Goal: Task Accomplishment & Management: Use online tool/utility

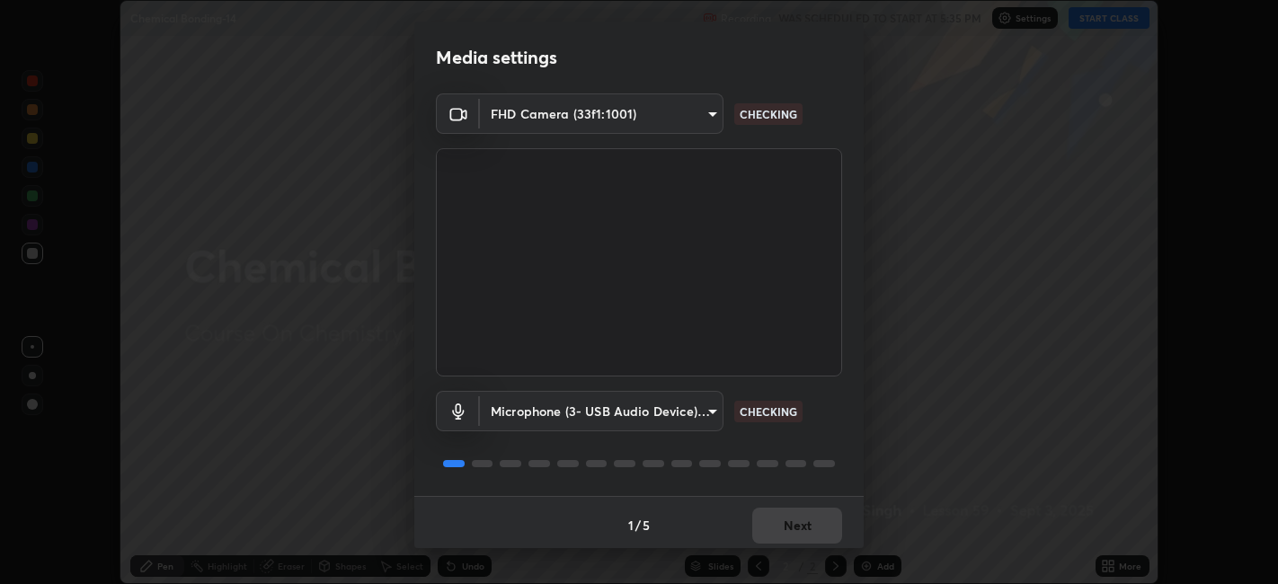
scroll to position [4, 0]
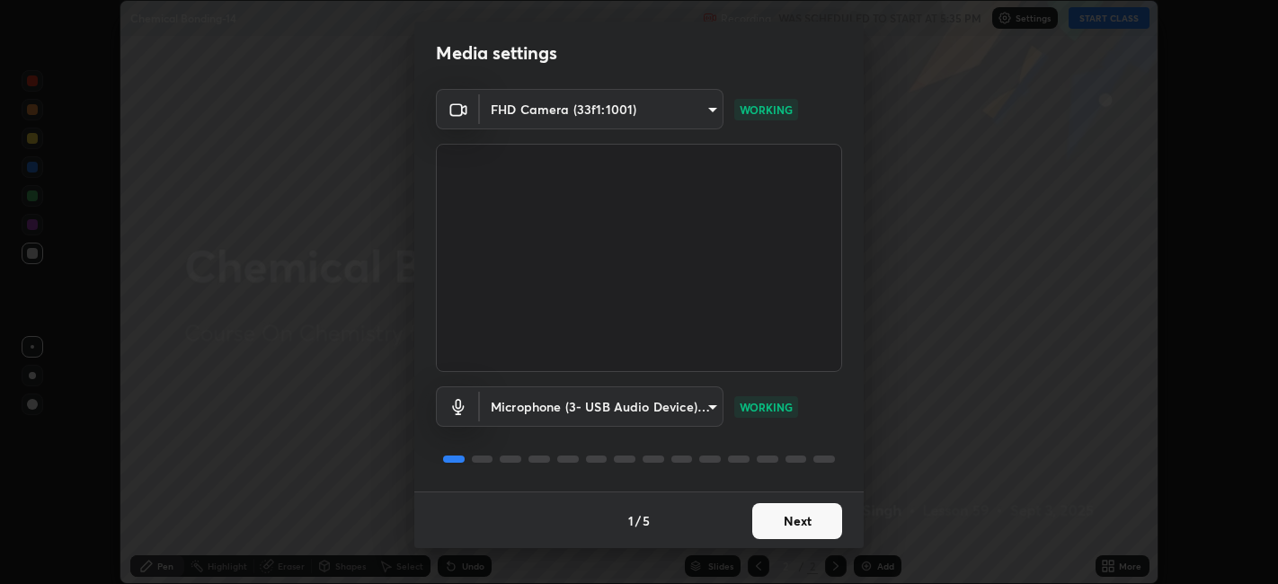
click at [814, 520] on button "Next" at bounding box center [797, 521] width 90 height 36
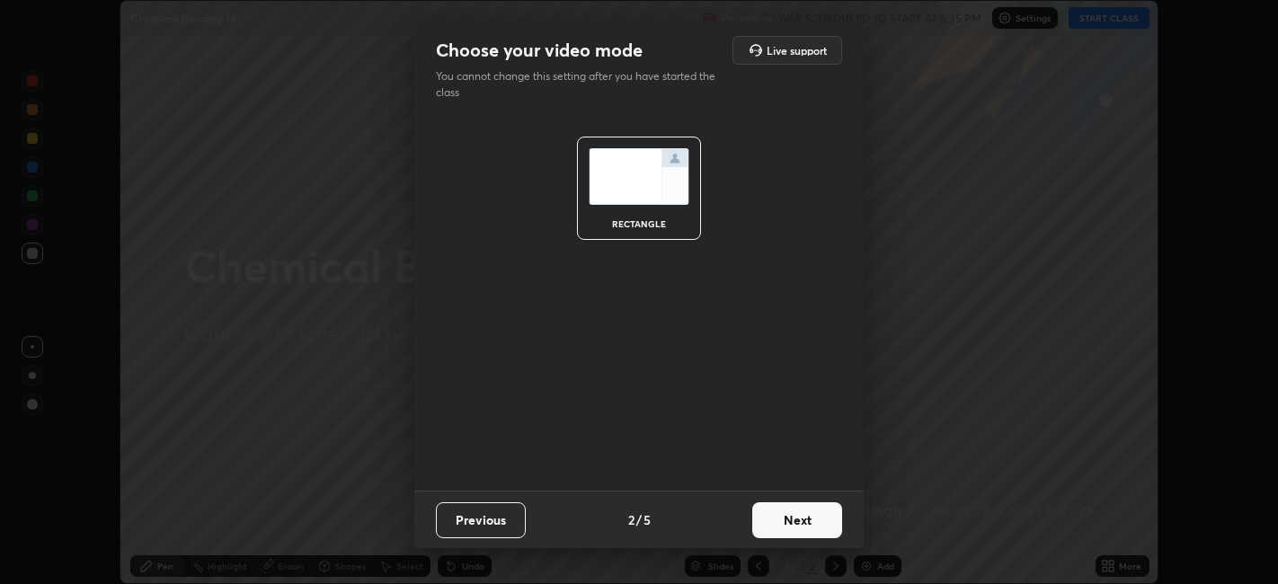
scroll to position [0, 0]
click at [809, 521] on button "Next" at bounding box center [797, 520] width 90 height 36
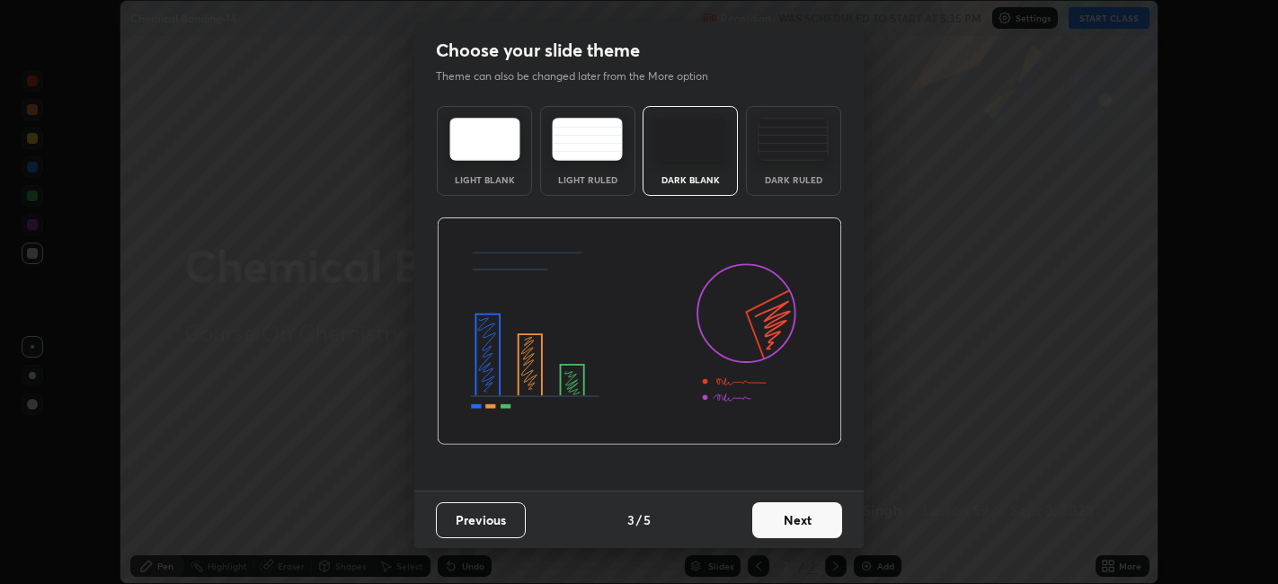
click at [823, 522] on button "Next" at bounding box center [797, 520] width 90 height 36
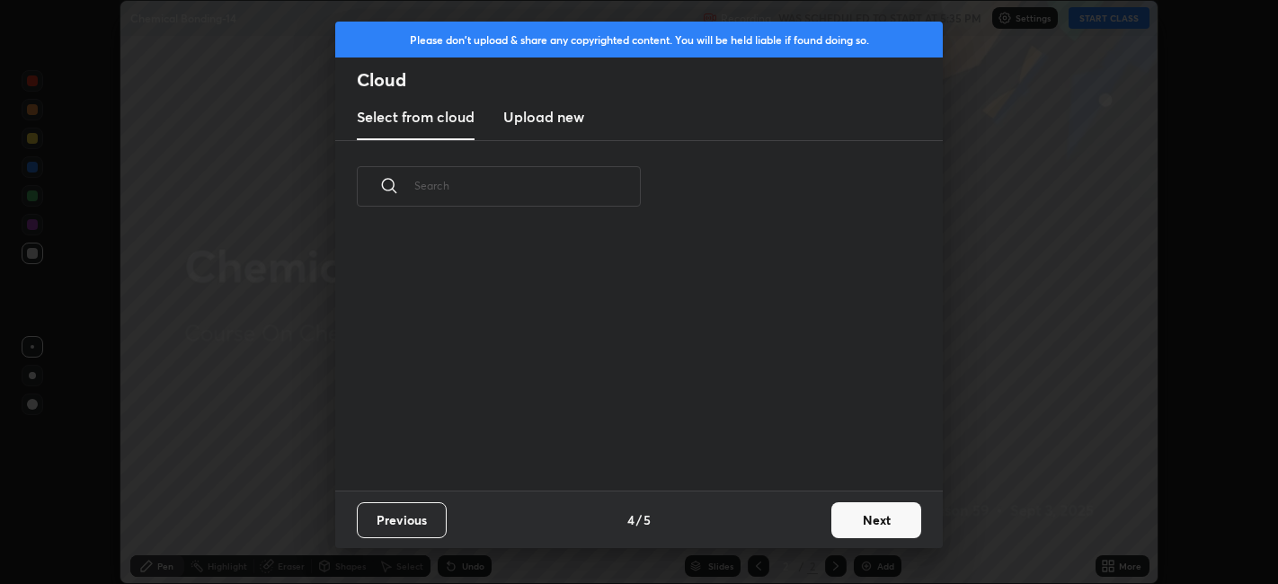
click at [835, 524] on button "Next" at bounding box center [876, 520] width 90 height 36
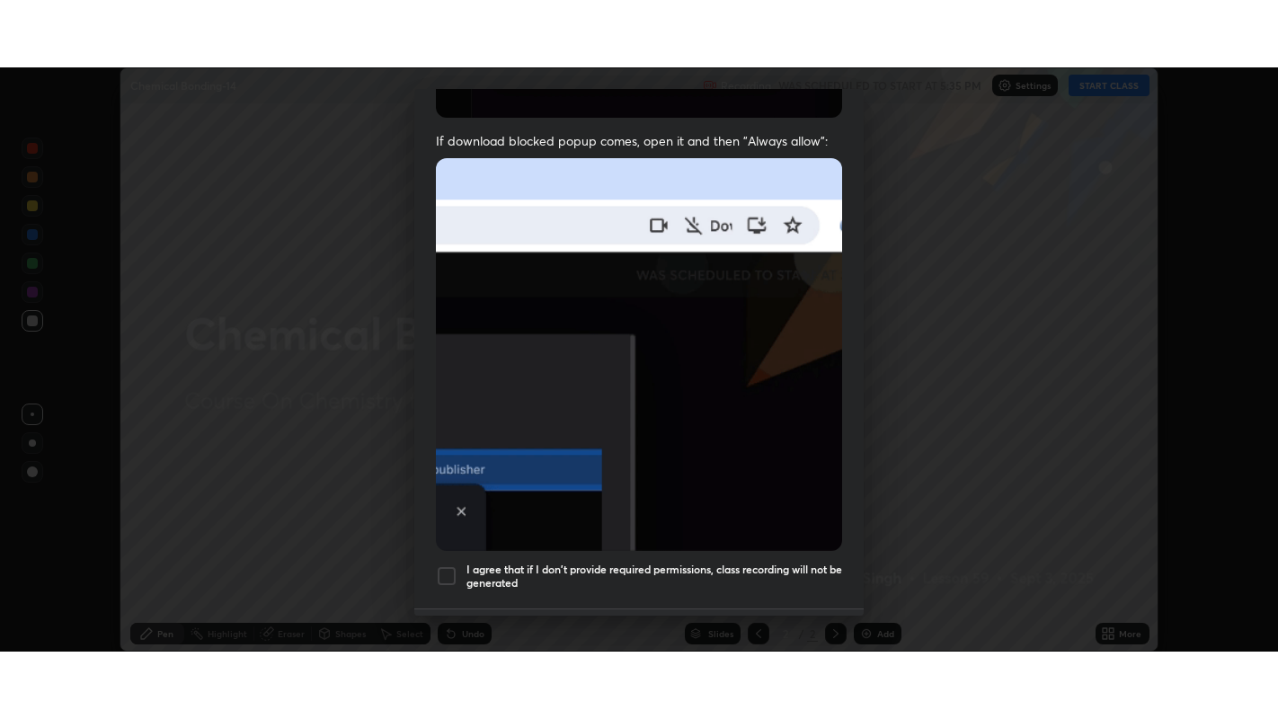
scroll to position [371, 0]
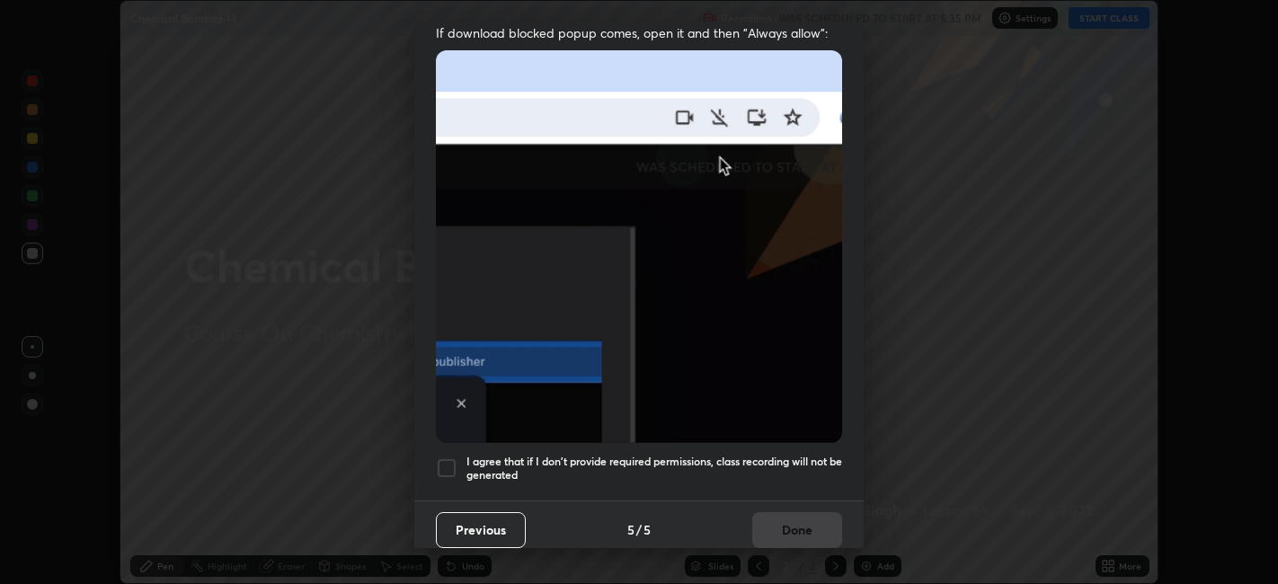
click at [764, 455] on h5 "I agree that if I don't provide required permissions, class recording will not …" at bounding box center [654, 469] width 376 height 28
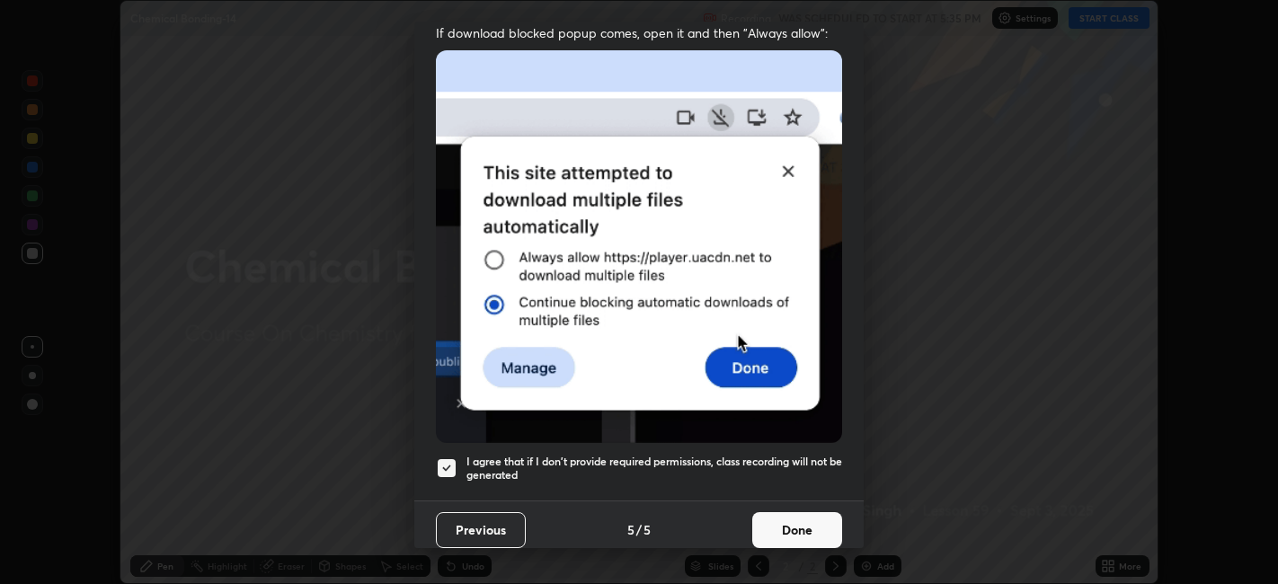
click at [791, 527] on button "Done" at bounding box center [797, 530] width 90 height 36
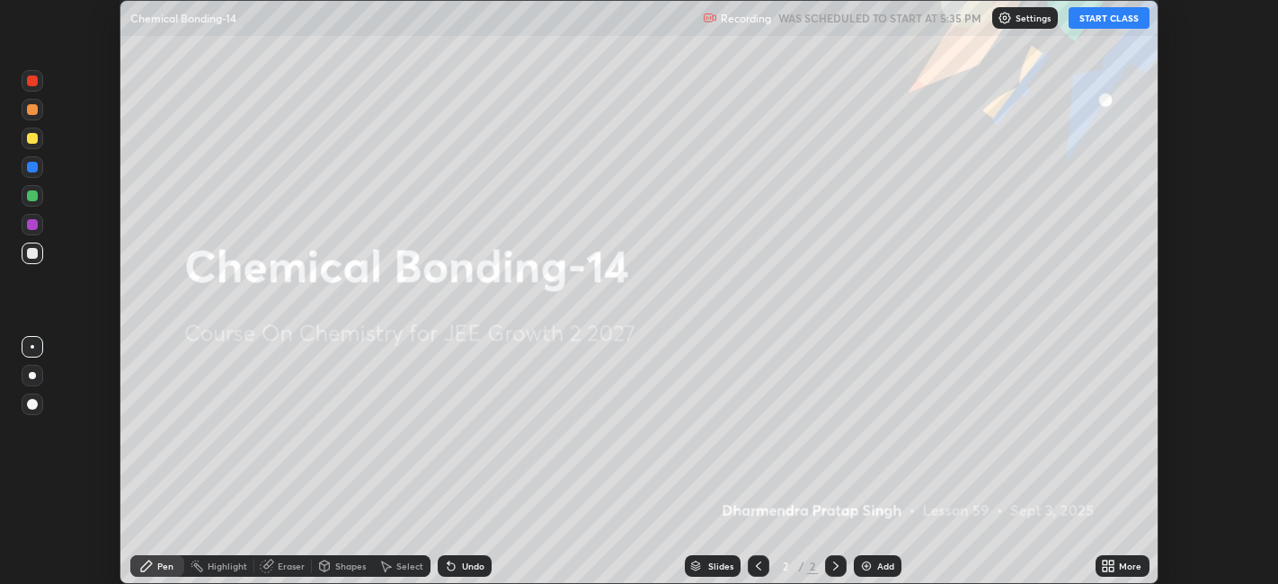
click at [1105, 569] on icon at bounding box center [1105, 569] width 4 height 4
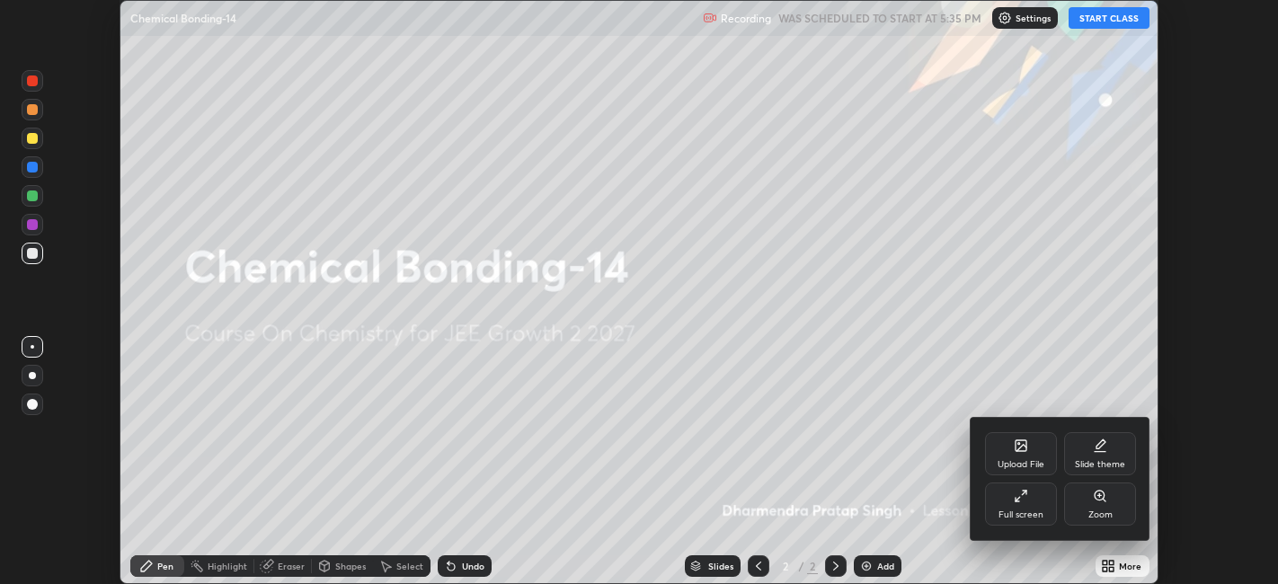
click at [1016, 514] on div "Full screen" at bounding box center [1020, 514] width 45 height 9
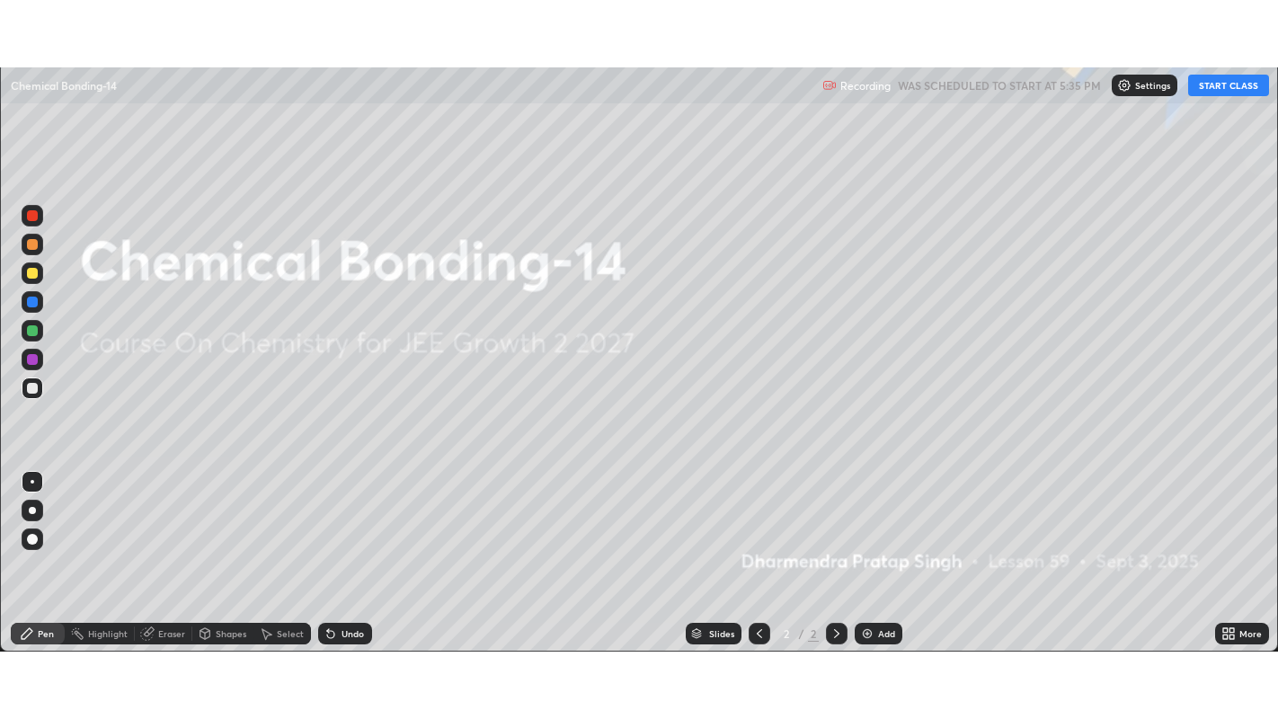
scroll to position [719, 1278]
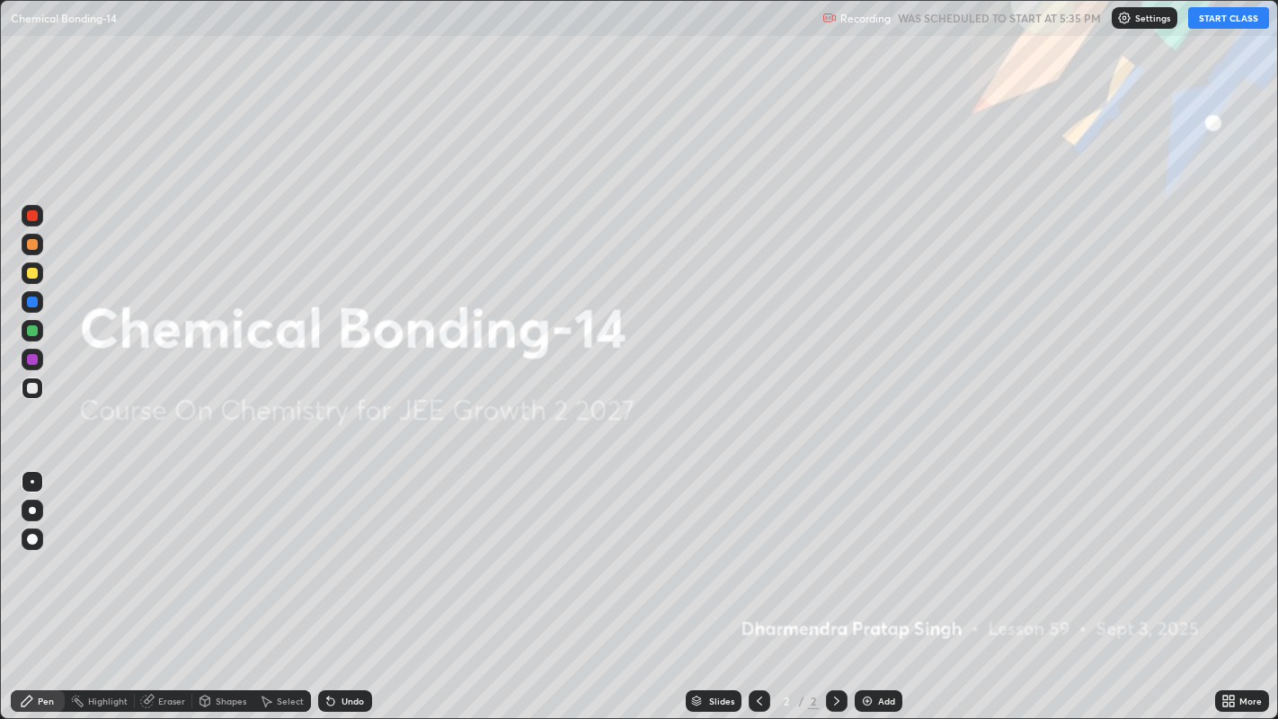
click at [1235, 19] on button "START CLASS" at bounding box center [1228, 18] width 81 height 22
click at [873, 583] on div "Add" at bounding box center [879, 701] width 48 height 22
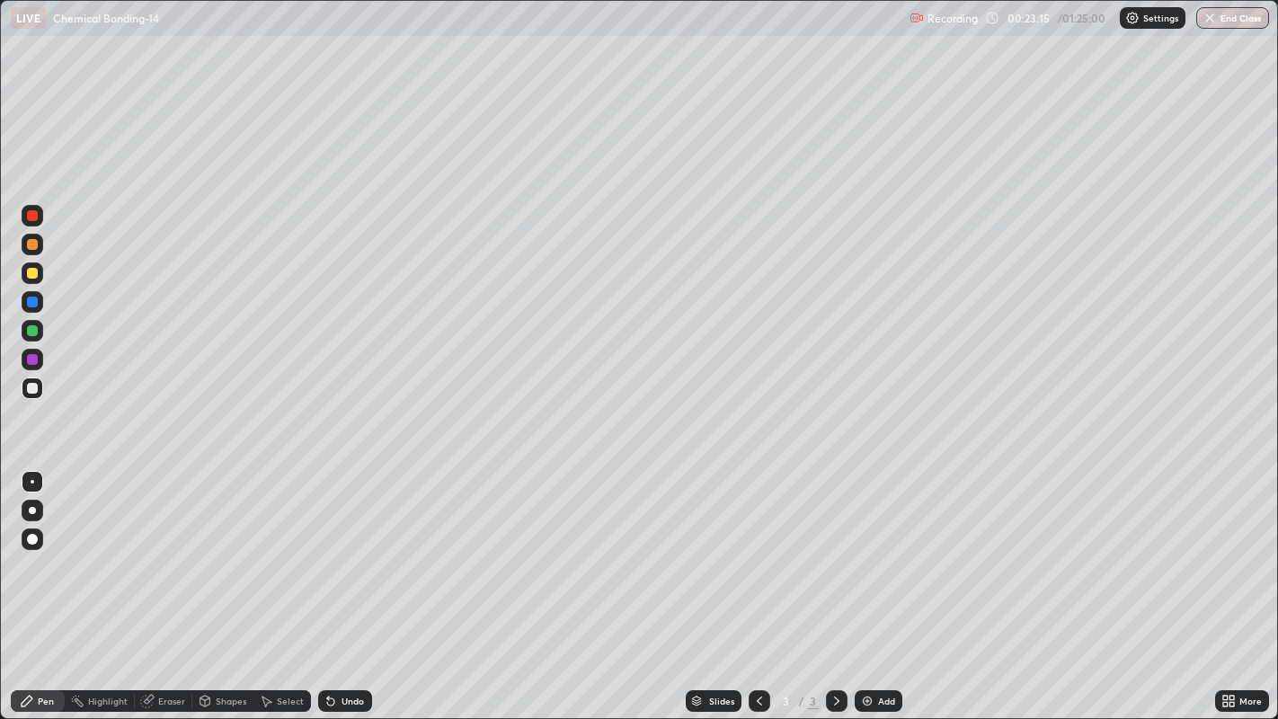
click at [169, 583] on div "Eraser" at bounding box center [171, 700] width 27 height 9
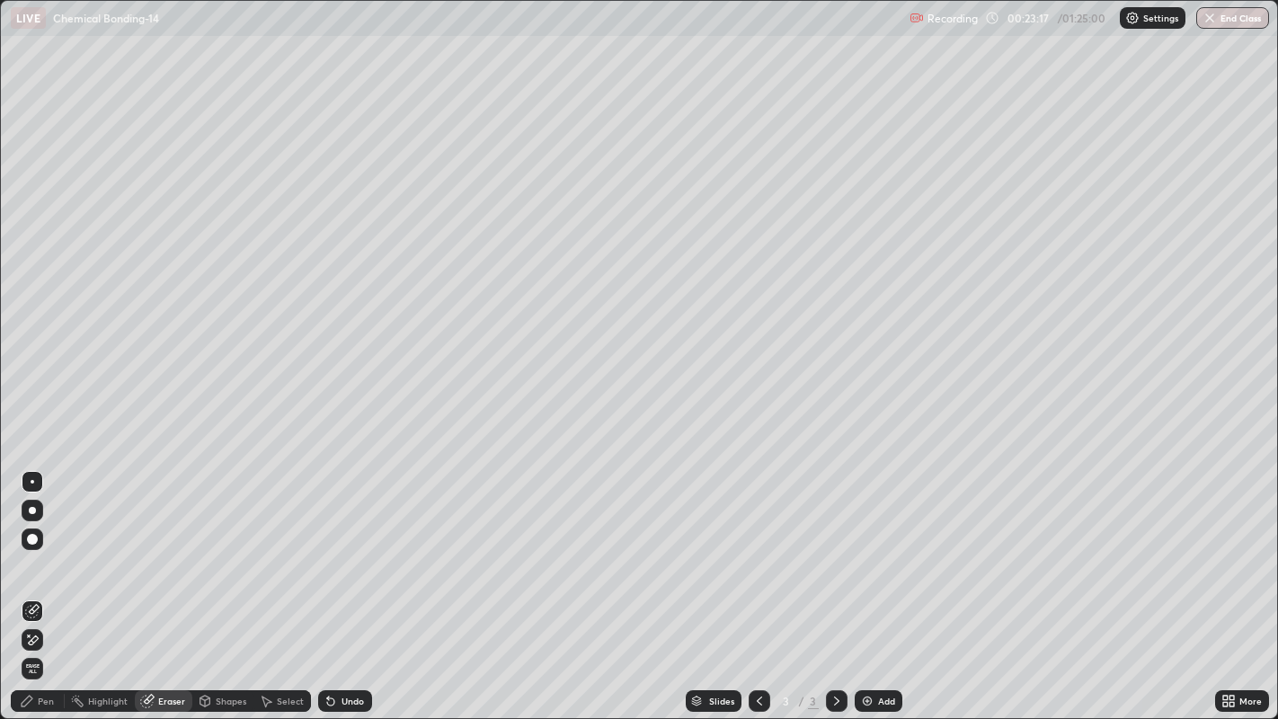
click at [55, 583] on div "Pen" at bounding box center [38, 701] width 54 height 22
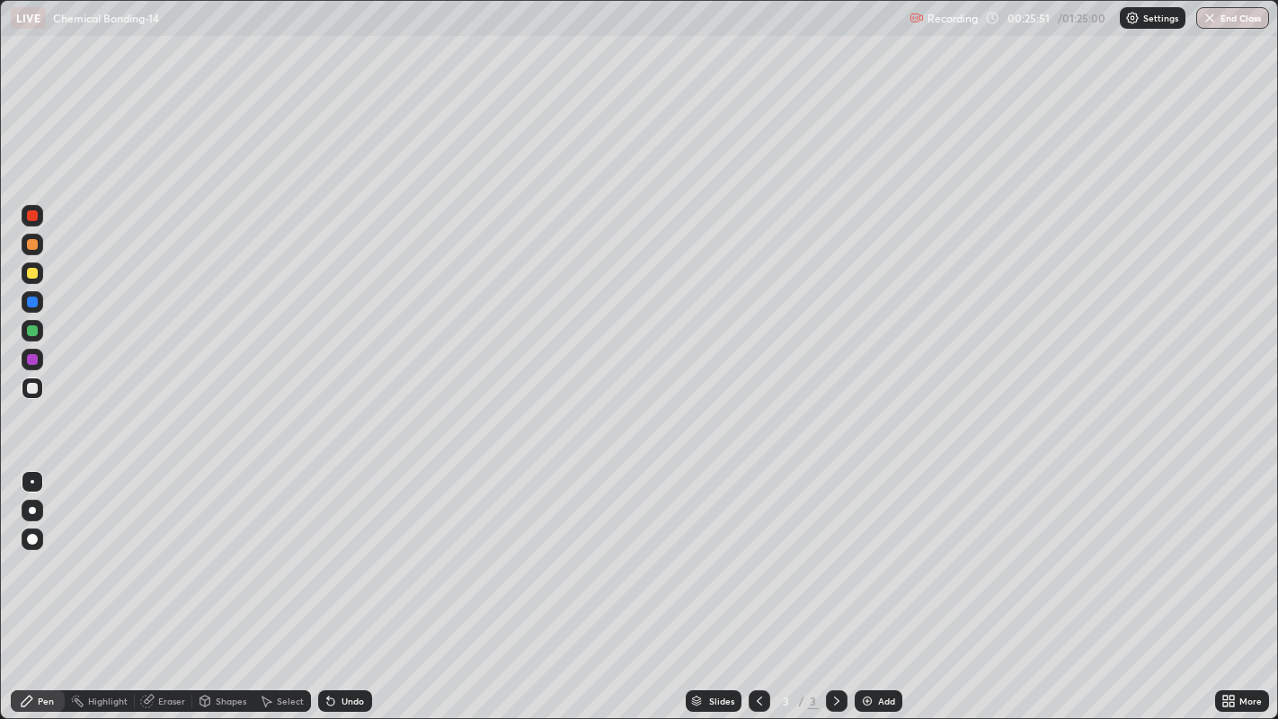
click at [883, 583] on div "Add" at bounding box center [886, 700] width 17 height 9
click at [172, 583] on div "Eraser" at bounding box center [171, 700] width 27 height 9
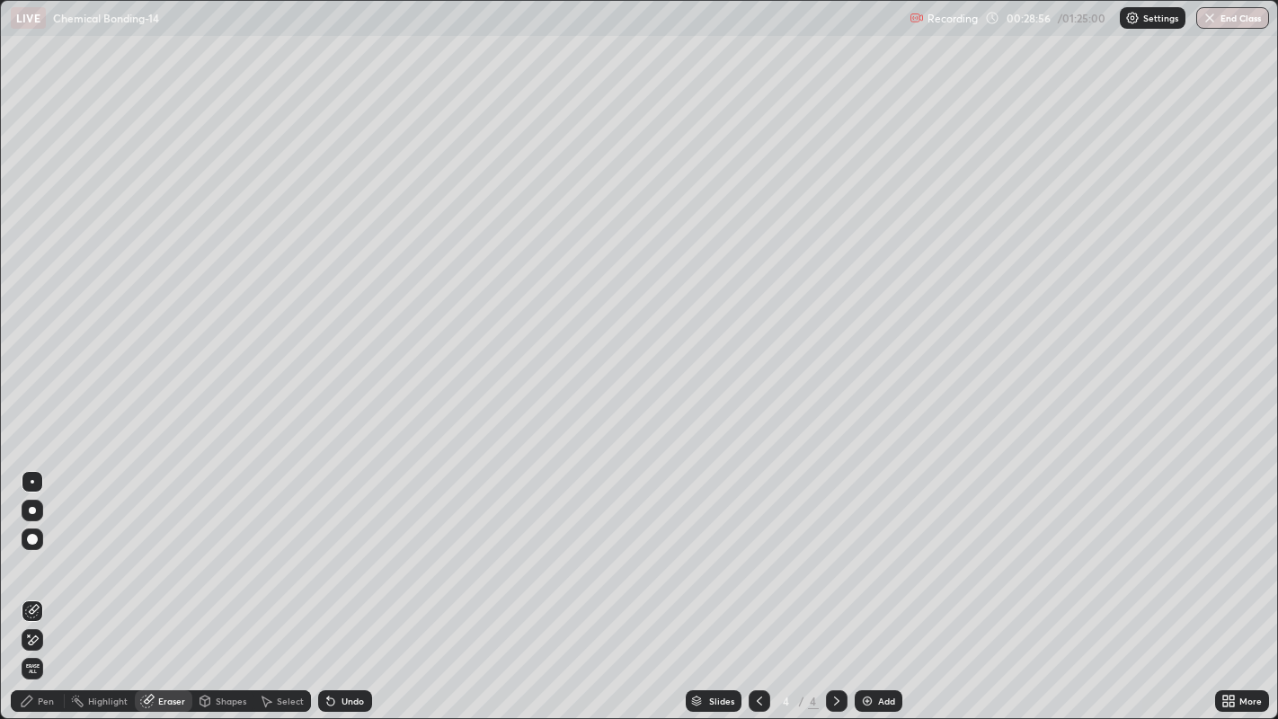
click at [51, 583] on div "Pen" at bounding box center [46, 700] width 16 height 9
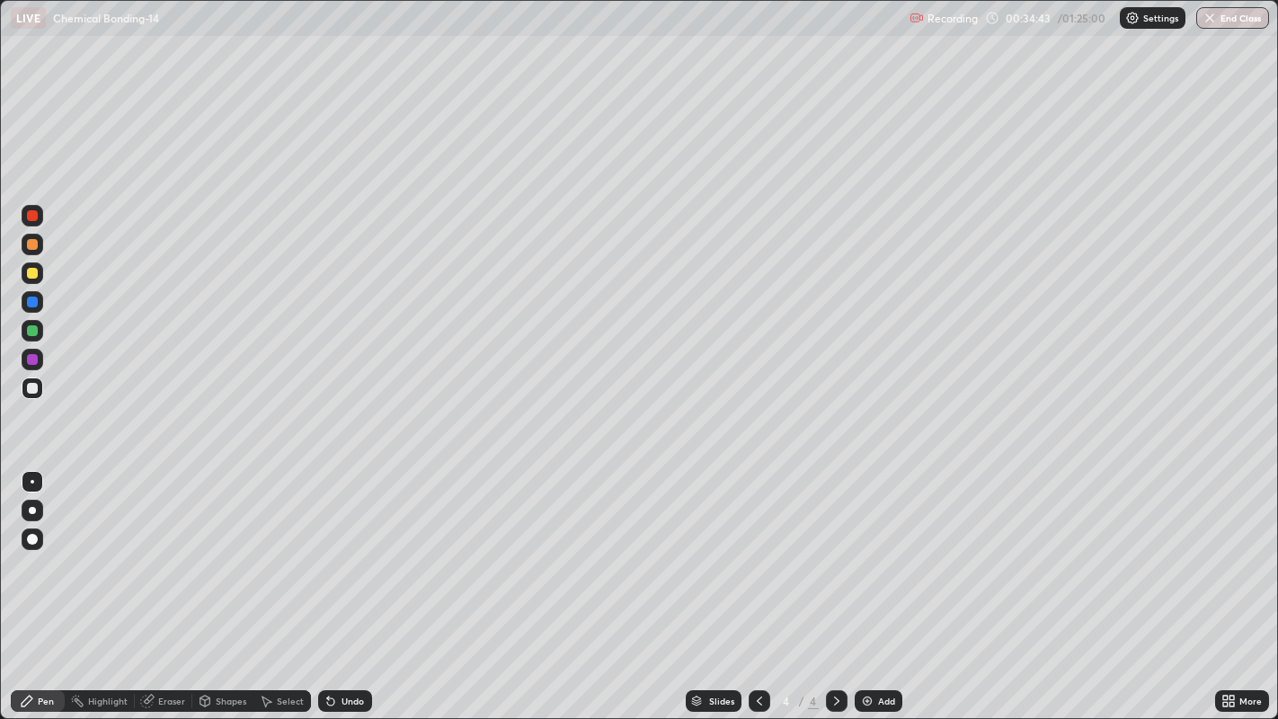
click at [875, 583] on div "Add" at bounding box center [879, 701] width 48 height 22
click at [173, 583] on div "Eraser" at bounding box center [171, 700] width 27 height 9
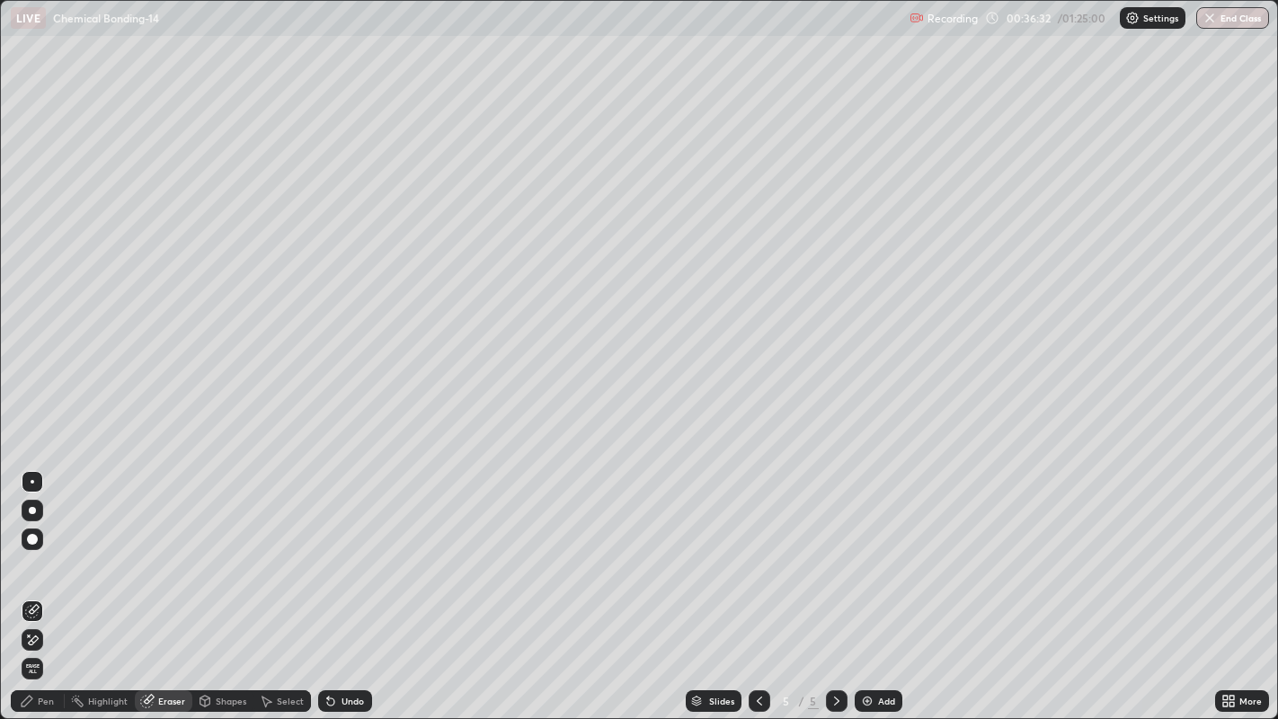
click at [45, 583] on div "Pen" at bounding box center [46, 700] width 16 height 9
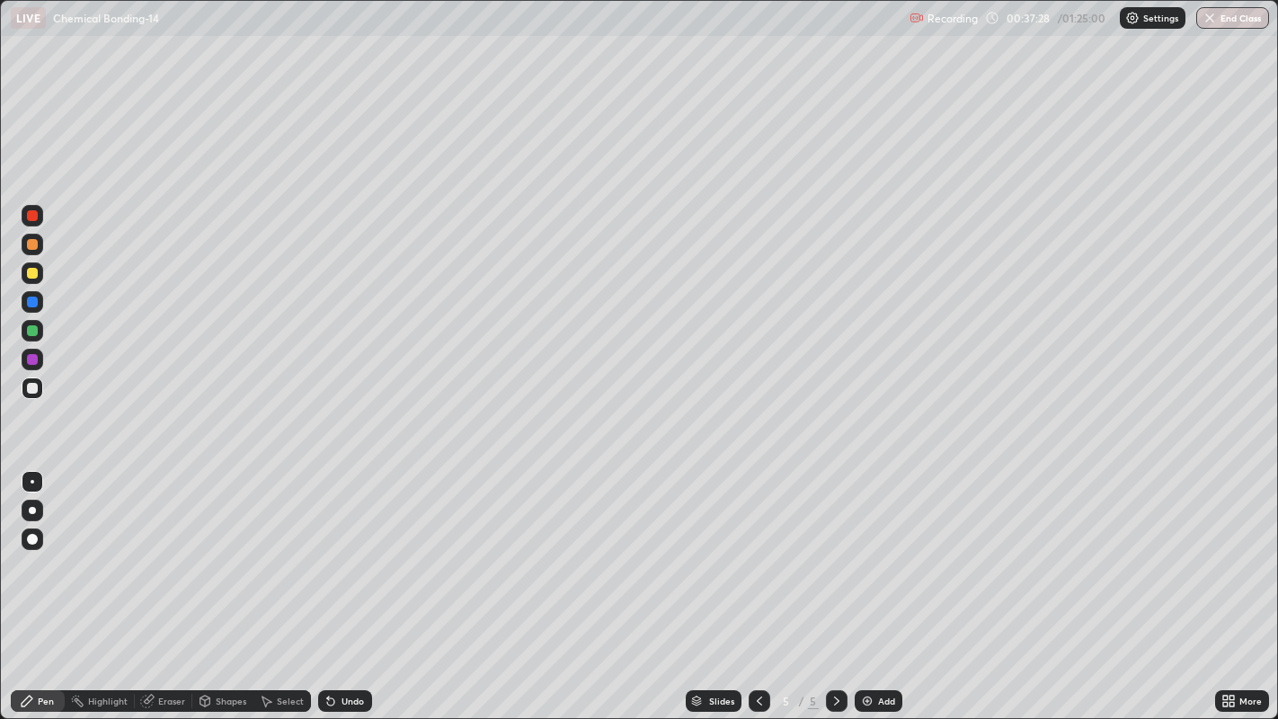
click at [33, 244] on div at bounding box center [32, 244] width 11 height 11
click at [757, 583] on icon at bounding box center [759, 701] width 14 height 14
click at [834, 583] on icon at bounding box center [836, 701] width 14 height 14
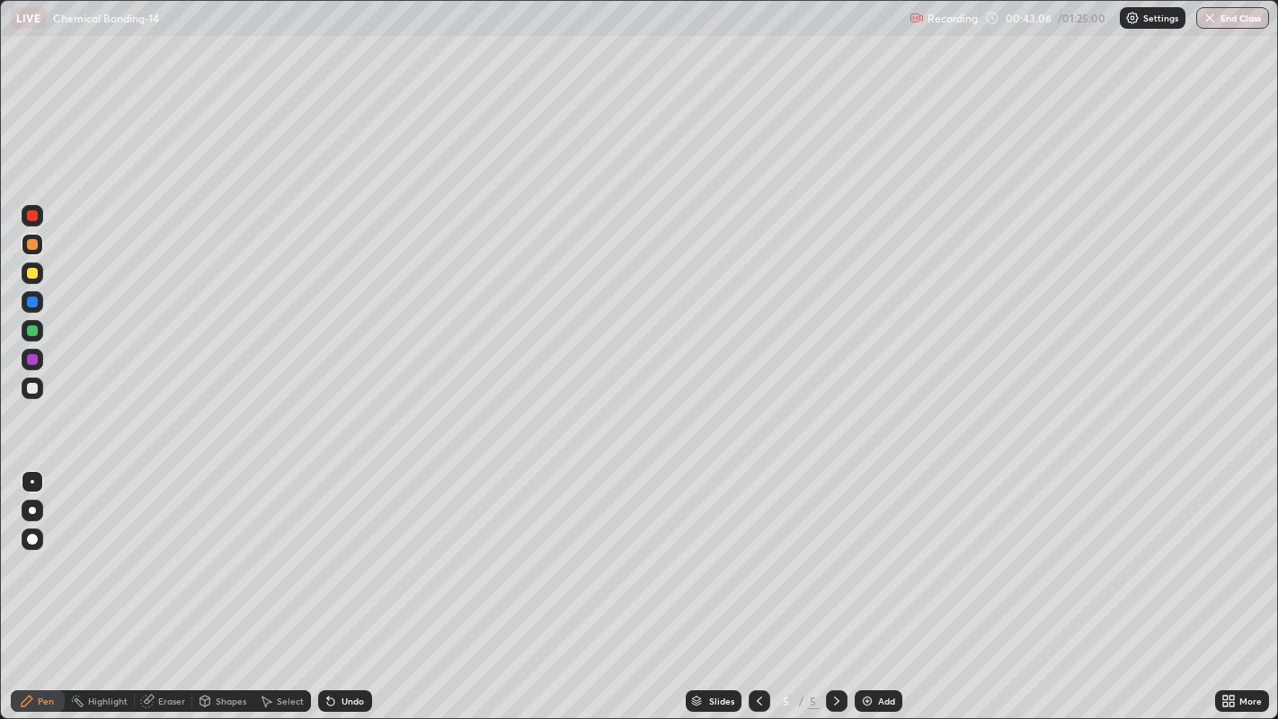
click at [757, 583] on icon at bounding box center [759, 701] width 14 height 14
click at [840, 583] on div at bounding box center [837, 701] width 22 height 22
click at [757, 583] on icon at bounding box center [759, 701] width 14 height 14
click at [876, 583] on div "Add" at bounding box center [879, 701] width 48 height 22
click at [757, 583] on icon at bounding box center [759, 701] width 14 height 14
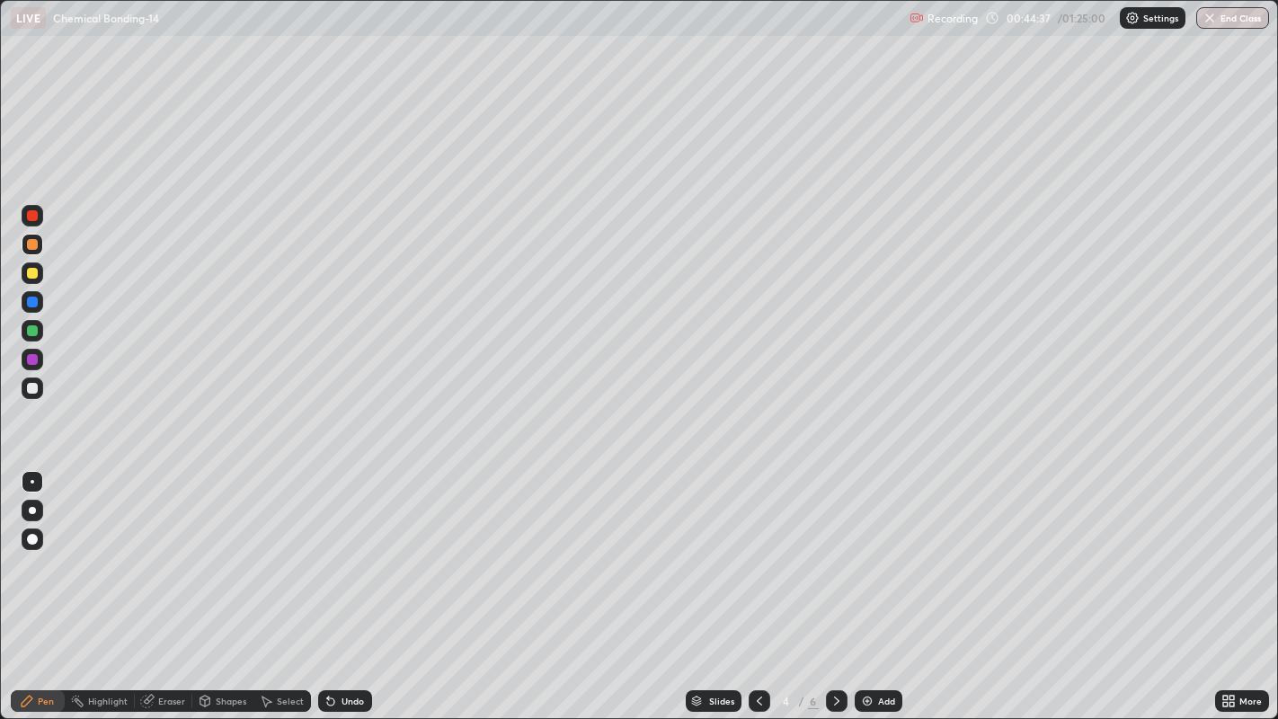
click at [840, 583] on div at bounding box center [837, 701] width 22 height 22
click at [834, 583] on icon at bounding box center [836, 701] width 14 height 14
click at [880, 583] on div "Add" at bounding box center [886, 700] width 17 height 9
click at [46, 277] on div at bounding box center [32, 273] width 29 height 29
click at [167, 583] on div "Eraser" at bounding box center [171, 700] width 27 height 9
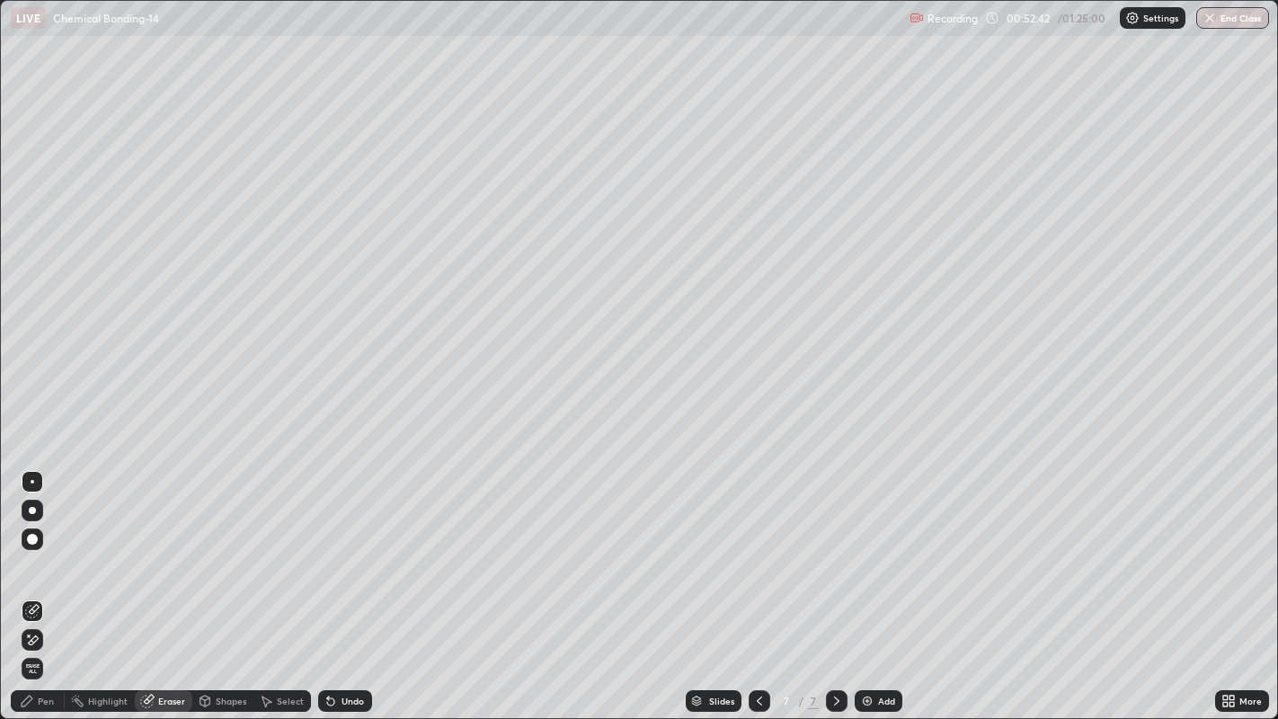
click at [53, 583] on div "Pen" at bounding box center [46, 700] width 16 height 9
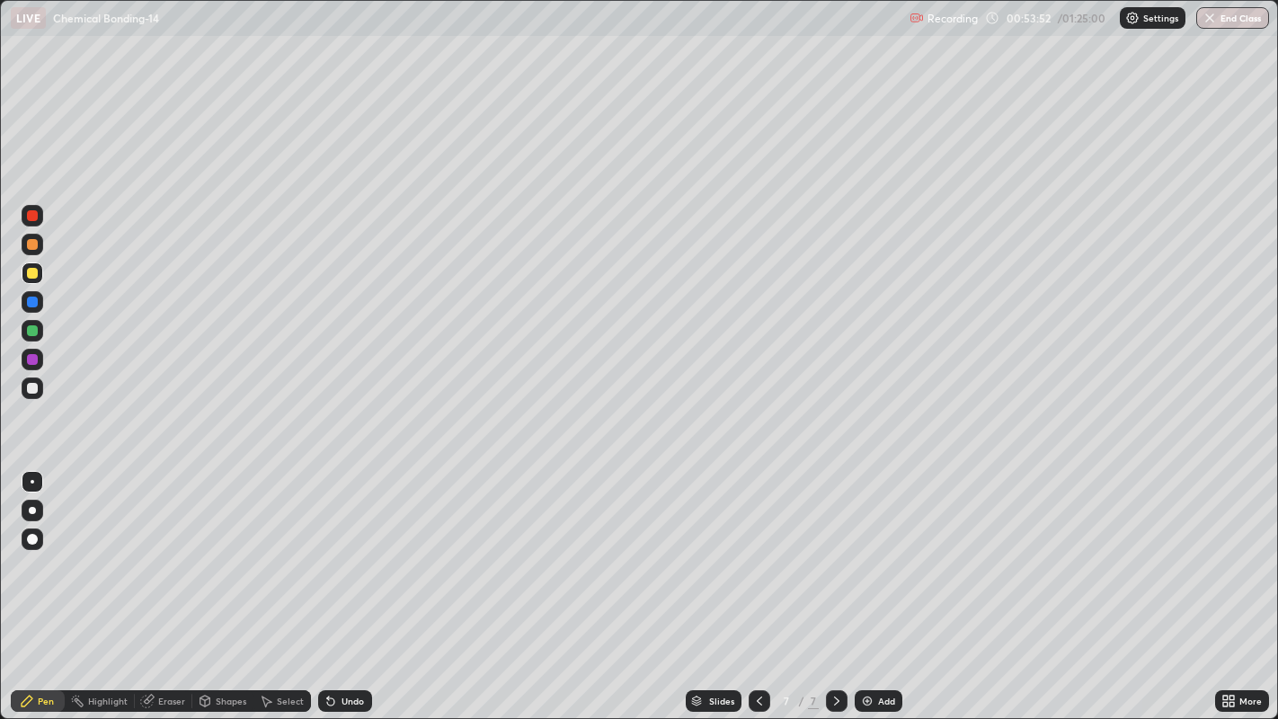
click at [33, 387] on div at bounding box center [32, 388] width 11 height 11
click at [33, 273] on div at bounding box center [32, 273] width 11 height 11
click at [870, 583] on img at bounding box center [867, 701] width 14 height 14
click at [879, 583] on div "Add" at bounding box center [886, 700] width 17 height 9
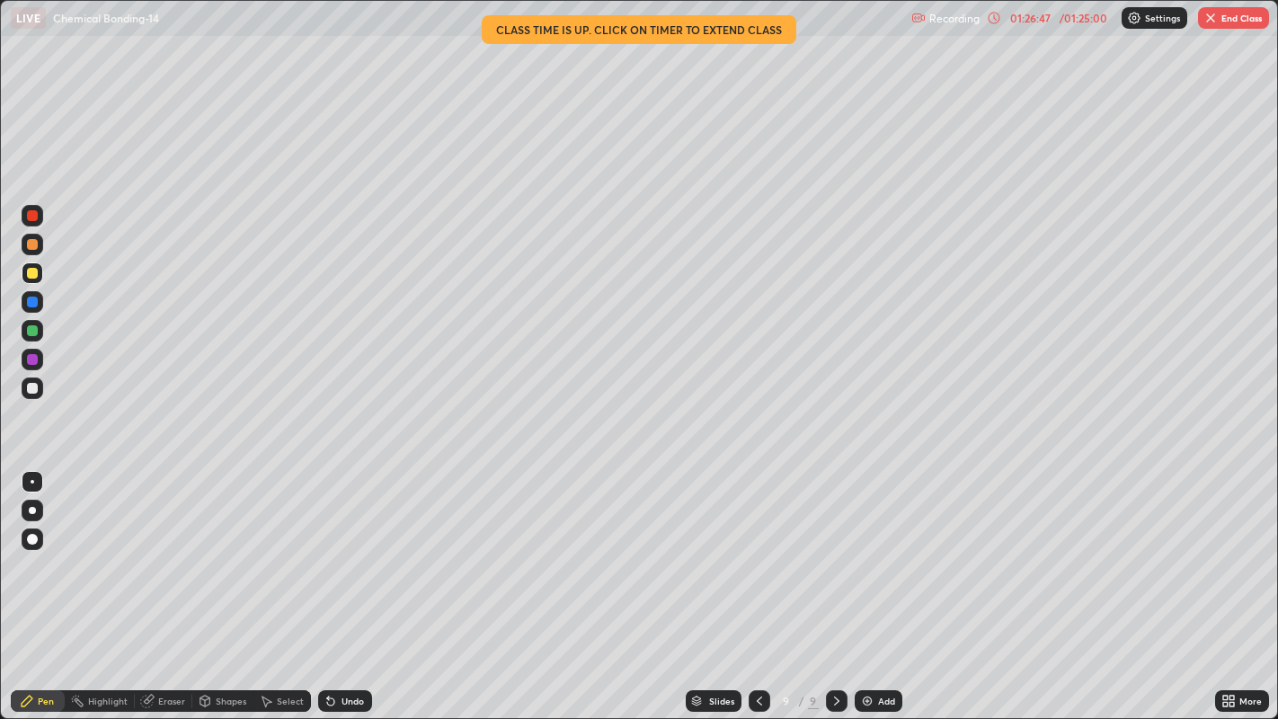
click at [1226, 24] on button "End Class" at bounding box center [1233, 18] width 71 height 22
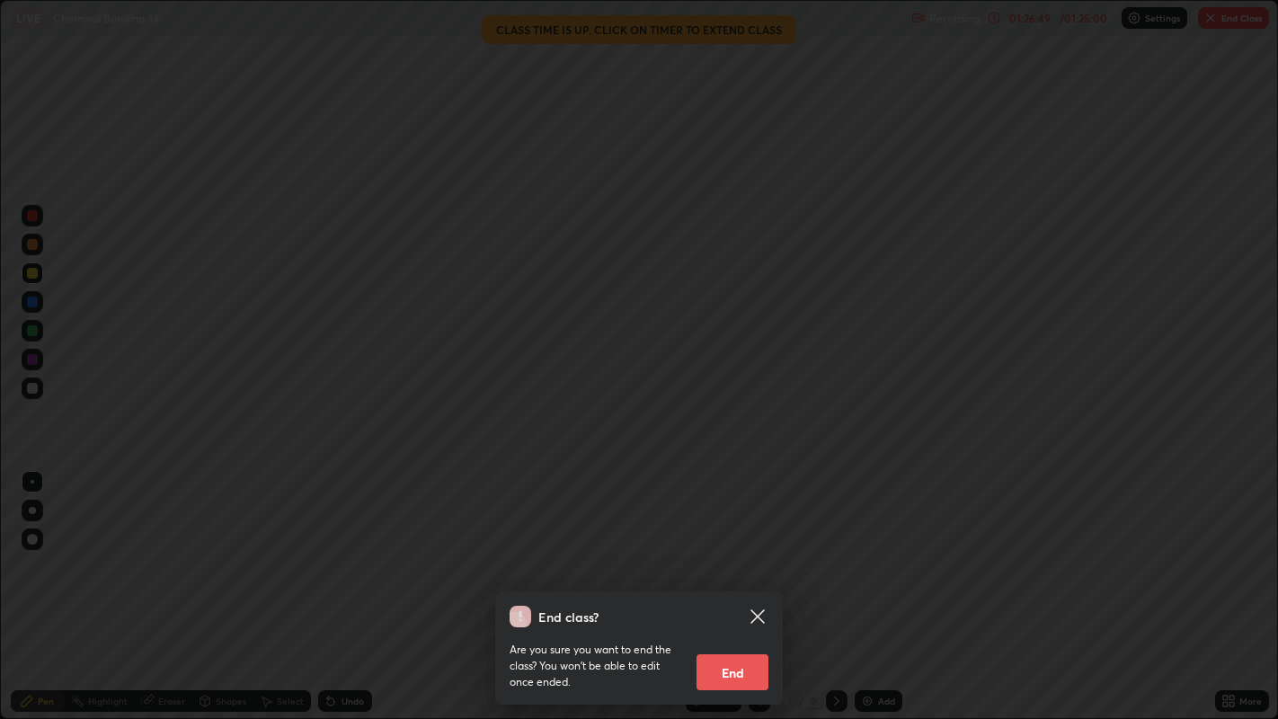
click at [746, 583] on button "End" at bounding box center [732, 672] width 72 height 36
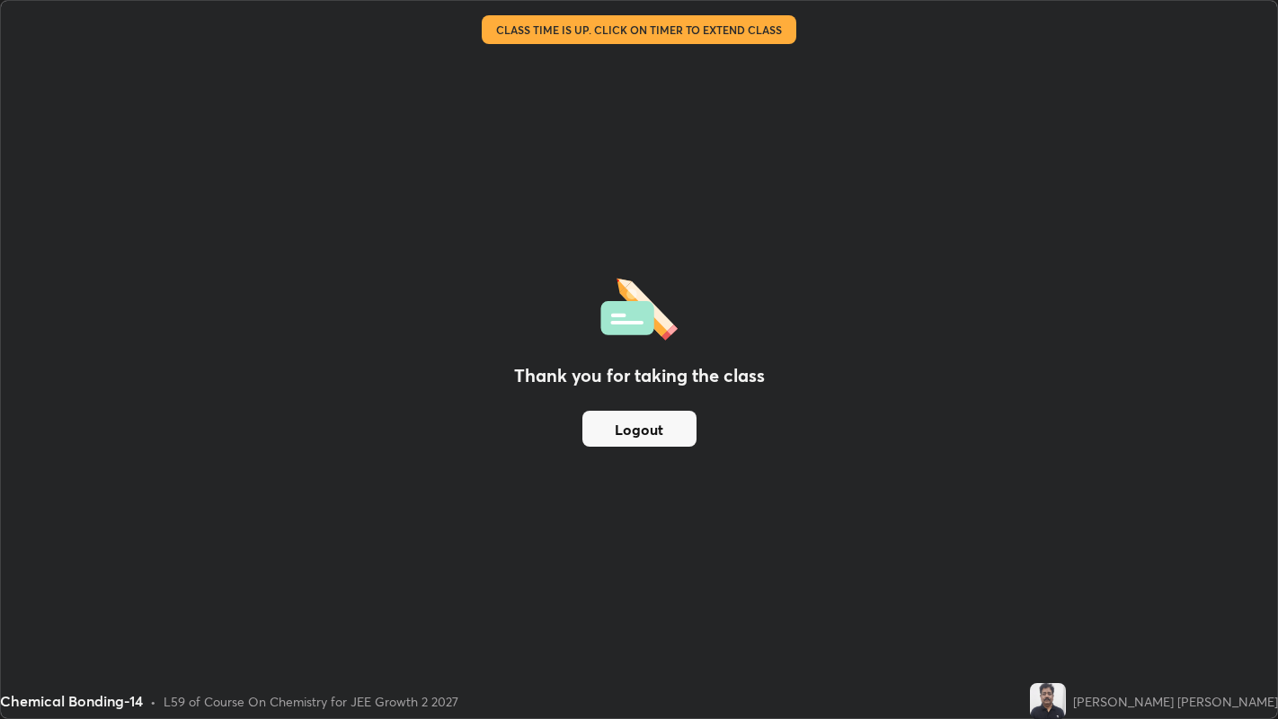
click at [653, 415] on button "Logout" at bounding box center [639, 429] width 114 height 36
